Goal: Task Accomplishment & Management: Manage account settings

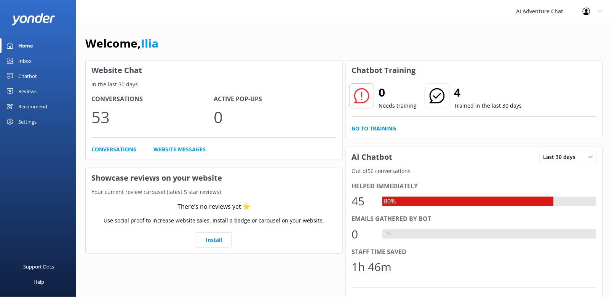
click at [21, 55] on div "Inbox" at bounding box center [24, 60] width 13 height 15
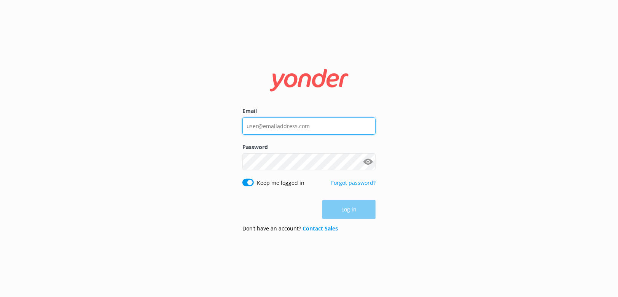
type input "[EMAIL_ADDRESS][DOMAIN_NAME]"
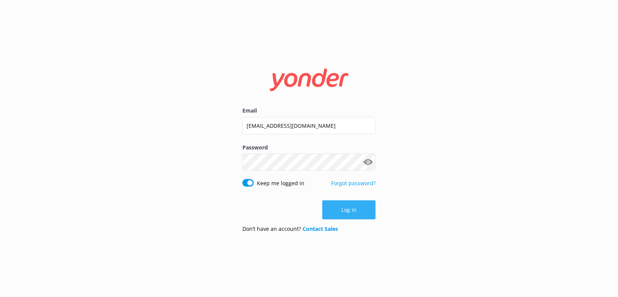
click at [348, 204] on button "Log in" at bounding box center [348, 210] width 53 height 19
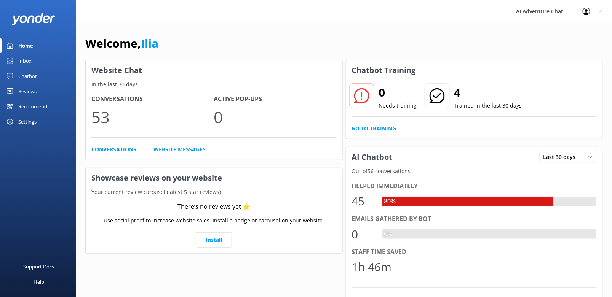
click at [25, 60] on div "Inbox" at bounding box center [24, 60] width 13 height 15
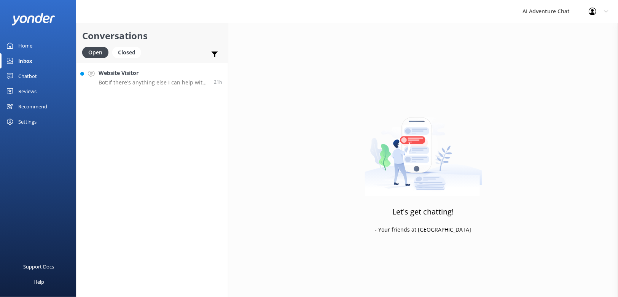
click at [144, 87] on link "Website Visitor Bot: If there's anything else I can help with, let me know! 21h" at bounding box center [151, 77] width 151 height 29
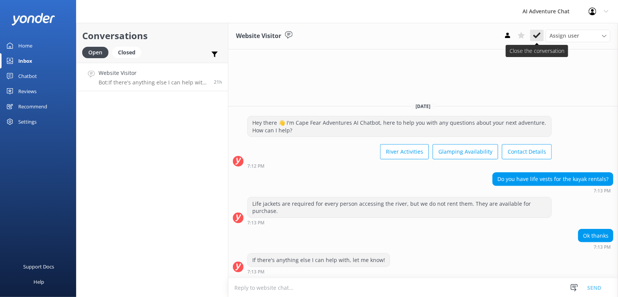
click at [534, 36] on use at bounding box center [537, 35] width 8 height 6
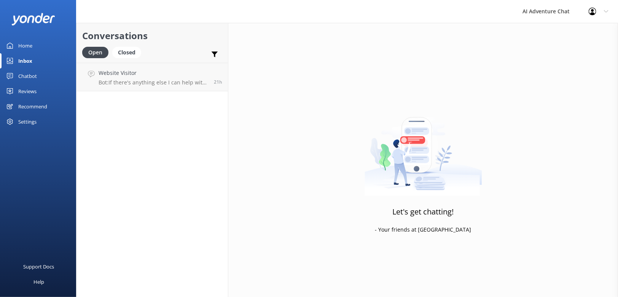
click at [18, 75] on link "Chatbot" at bounding box center [38, 75] width 76 height 15
